Goal: Transaction & Acquisition: Book appointment/travel/reservation

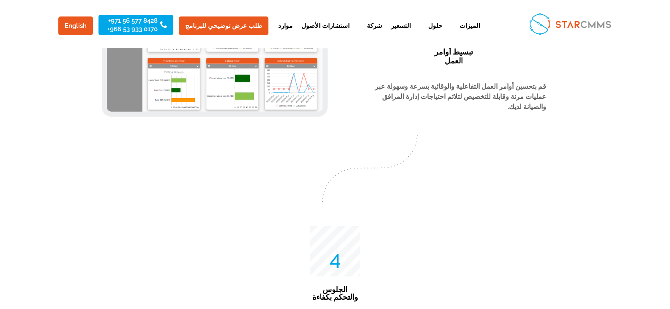
scroll to position [1943, 0]
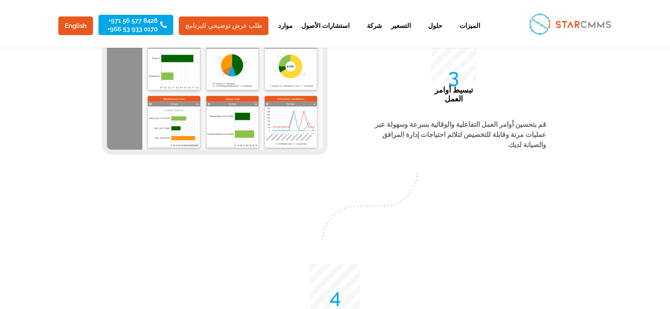
click at [203, 28] on link "طلب عرض توضيحي للبرنامج" at bounding box center [224, 25] width 90 height 19
click at [240, 29] on link "طلب عرض توضيحي للبرنامج" at bounding box center [224, 25] width 90 height 19
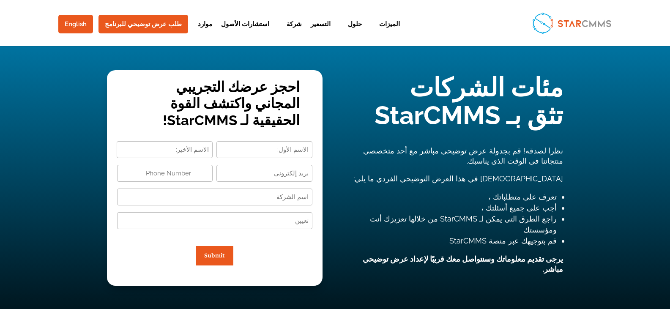
type input "+1"
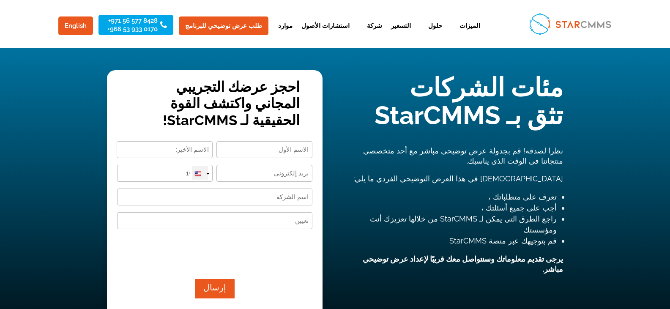
click at [204, 172] on div at bounding box center [200, 173] width 16 height 14
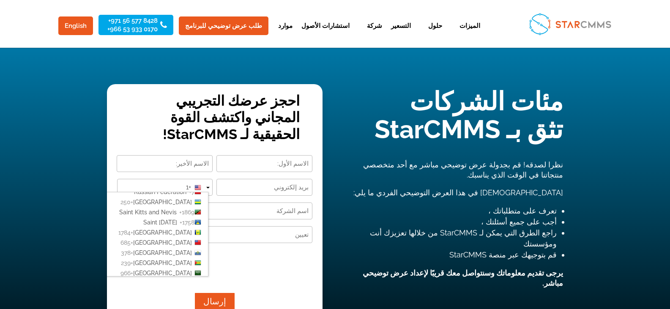
scroll to position [1732, 0]
click at [192, 226] on li "Saudi Arabia +966" at bounding box center [138, 231] width 139 height 10
type input "+966"
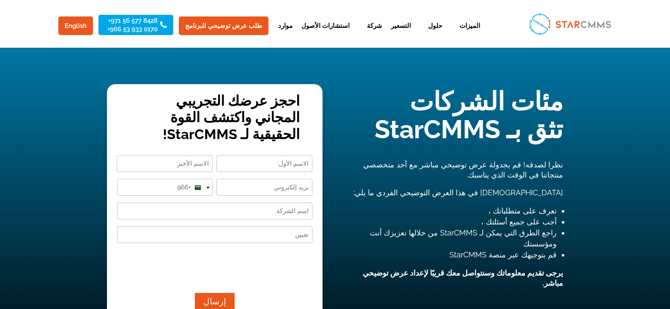
click at [255, 163] on input "First" at bounding box center [264, 163] width 96 height 17
type input "حنين"
click at [155, 171] on input "Last" at bounding box center [165, 163] width 96 height 17
type input "[PERSON_NAME]"
click at [282, 184] on input "Email (Required)" at bounding box center [264, 187] width 96 height 17
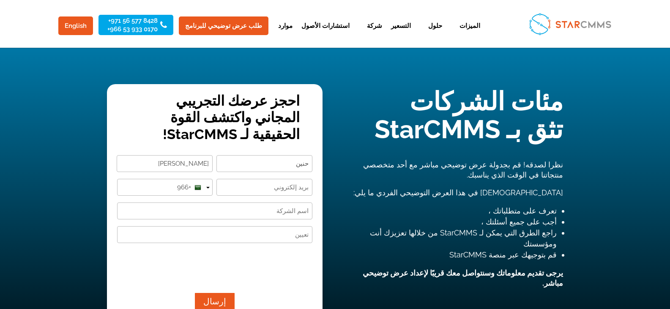
click at [272, 217] on input "Company Name (Required)" at bounding box center [214, 210] width 195 height 17
paste input "[EMAIL_ADDRESS][DOMAIN_NAME]"
type input "[EMAIL_ADDRESS][DOMAIN_NAME]"
click at [260, 232] on input "Designation (Required)" at bounding box center [214, 234] width 195 height 17
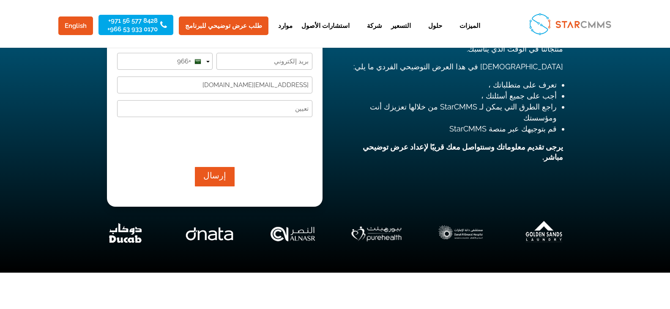
scroll to position [127, 0]
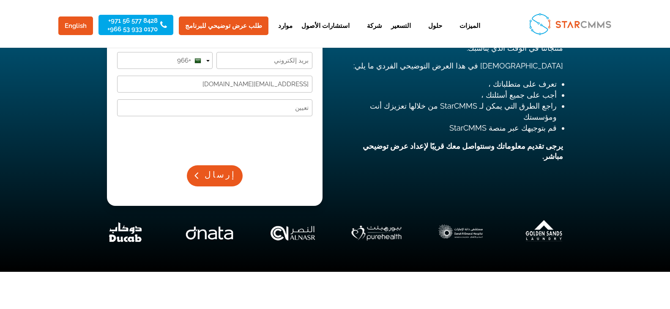
click at [220, 171] on button "إرسال" at bounding box center [215, 175] width 56 height 21
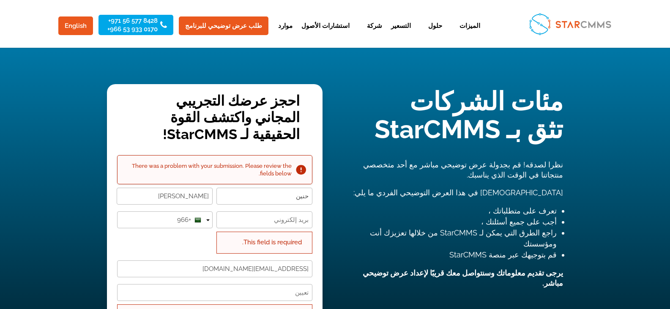
click at [185, 168] on h2 "There was a problem with your submission. Please review the fields below." at bounding box center [207, 169] width 167 height 15
click at [179, 151] on div at bounding box center [179, 151] width 0 height 0
click at [81, 174] on div "احجز عرضك التجريبي المجاني واكتشف القوة الحقيقية لـ StarCMMS! There was a probl…" at bounding box center [335, 265] width 670 height 434
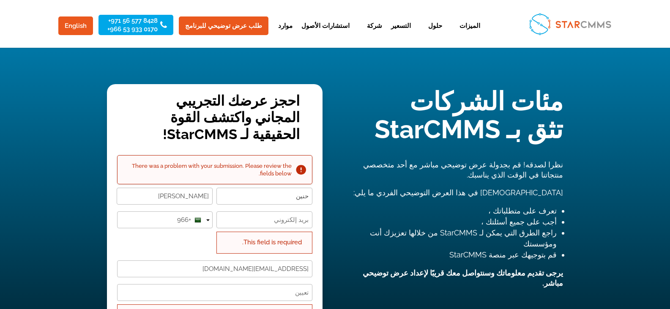
click at [270, 242] on div "This field is required." at bounding box center [264, 243] width 96 height 22
click at [252, 223] on input "Email (Required)" at bounding box center [264, 219] width 96 height 17
paste input "[EMAIL_ADDRESS][DOMAIN_NAME]"
type input "[EMAIL_ADDRESS][DOMAIN_NAME]"
click at [244, 243] on div "This field is required." at bounding box center [264, 243] width 96 height 22
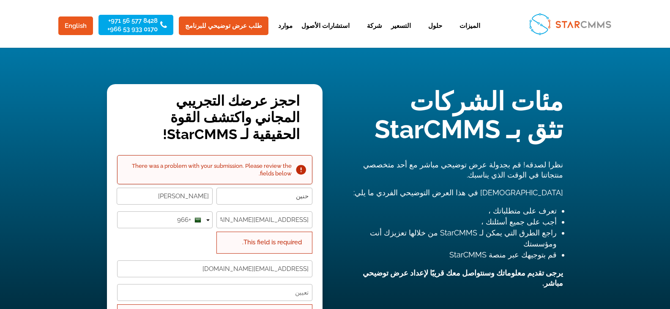
click at [161, 253] on div "Phone Number (Required) United States +1 United Kingdom +44 Afghanistan +93 Alb…" at bounding box center [165, 232] width 96 height 42
click at [166, 220] on input "+966" at bounding box center [165, 219] width 96 height 17
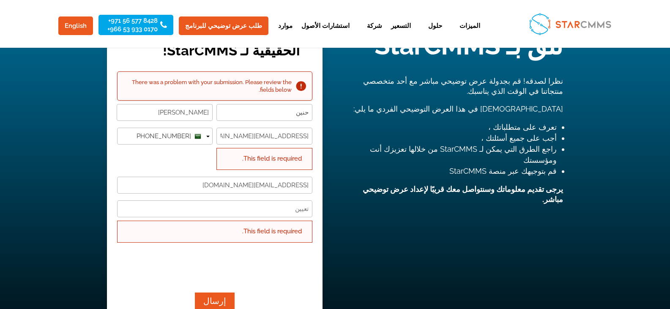
scroll to position [84, 0]
type input "[PHONE_NUMBER]"
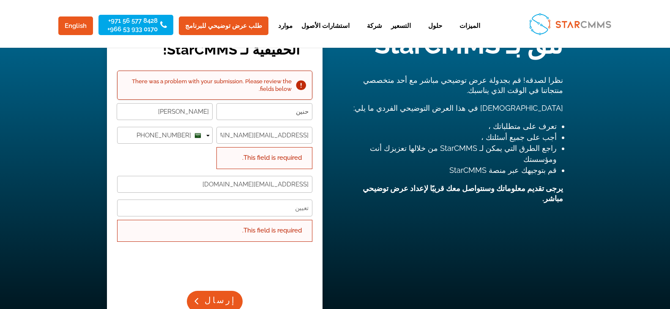
click at [202, 300] on button "إرسال" at bounding box center [215, 301] width 56 height 21
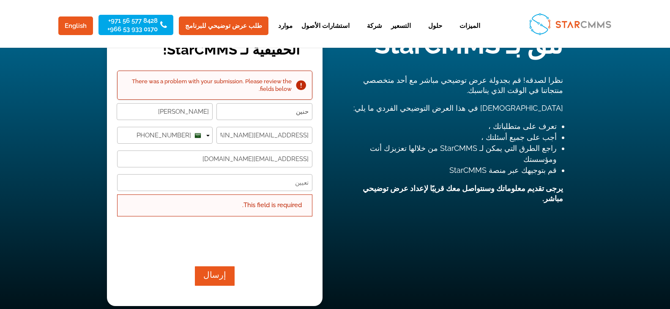
scroll to position [42, 0]
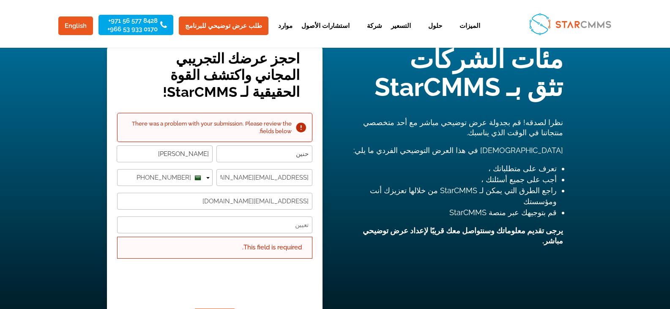
click at [196, 153] on input "عبدالله" at bounding box center [165, 153] width 96 height 17
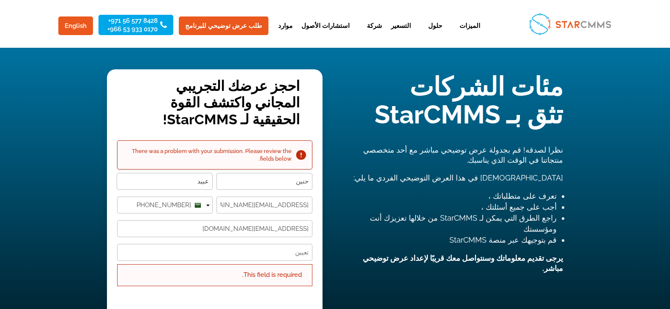
scroll to position [0, 0]
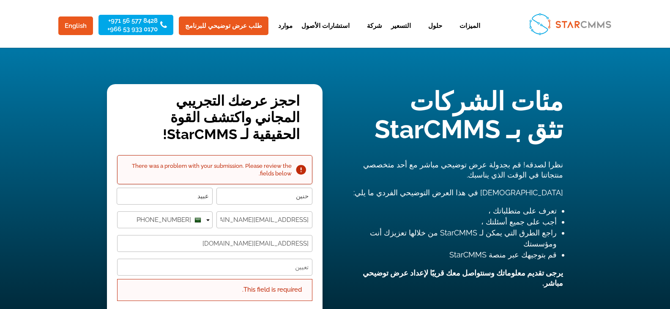
type input "عبيد"
click at [264, 244] on input "[EMAIL_ADDRESS][DOMAIN_NAME]" at bounding box center [214, 243] width 195 height 17
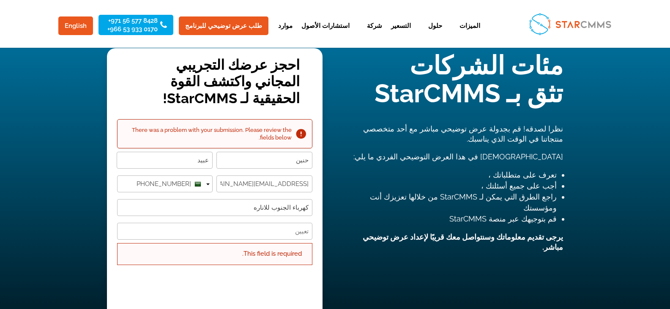
scroll to position [84, 0]
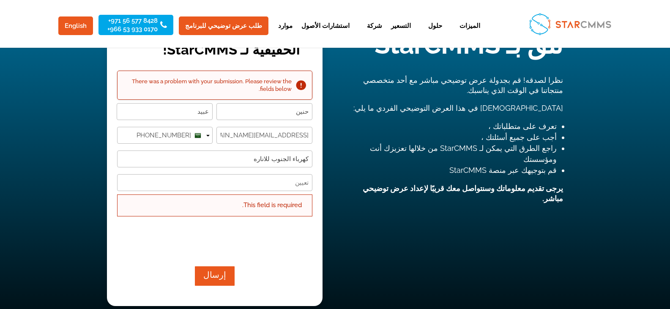
type input "كهرباء الجنوب للاناره"
click at [221, 280] on button "إرسال" at bounding box center [215, 275] width 56 height 21
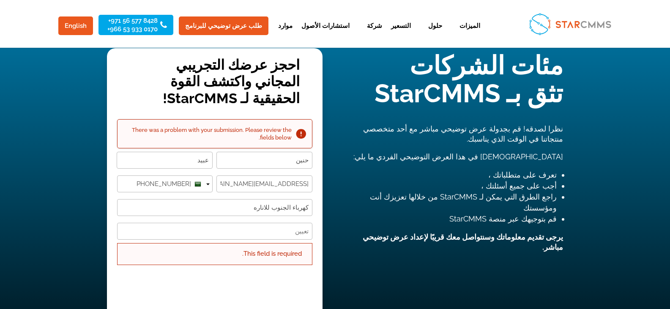
scroll to position [84, 0]
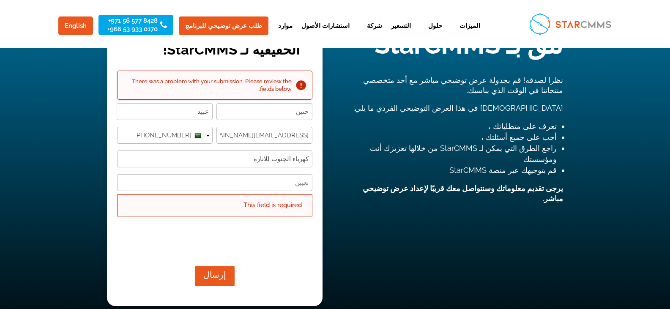
click at [300, 182] on input "Designation (Required)" at bounding box center [214, 182] width 195 height 17
type input "كهرباء وادوات صحيه"
click at [213, 278] on button "إرسال" at bounding box center [215, 275] width 56 height 21
